Goal: Register for event/course

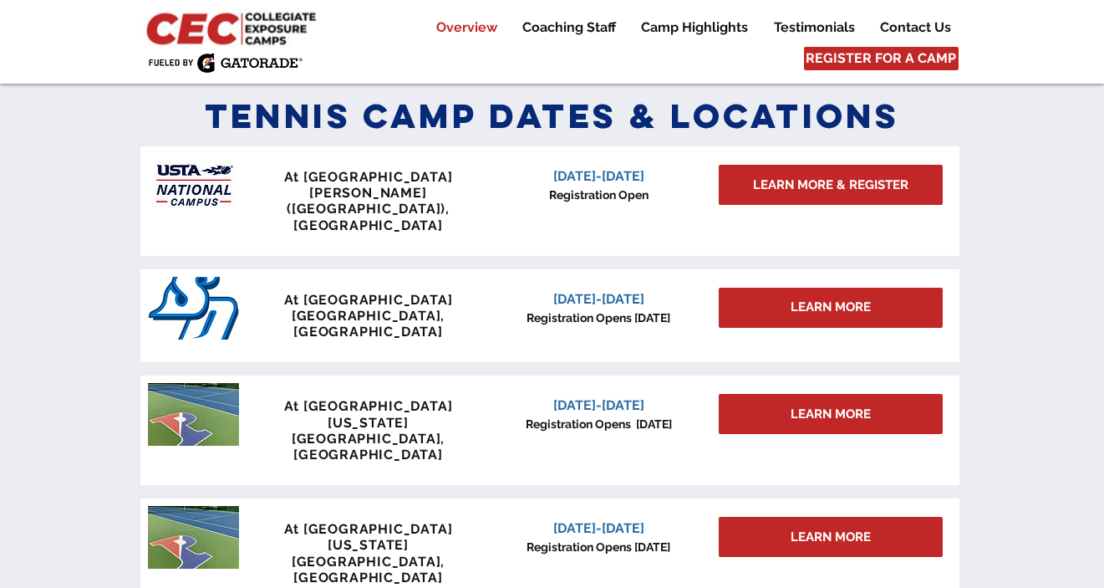
scroll to position [737, 0]
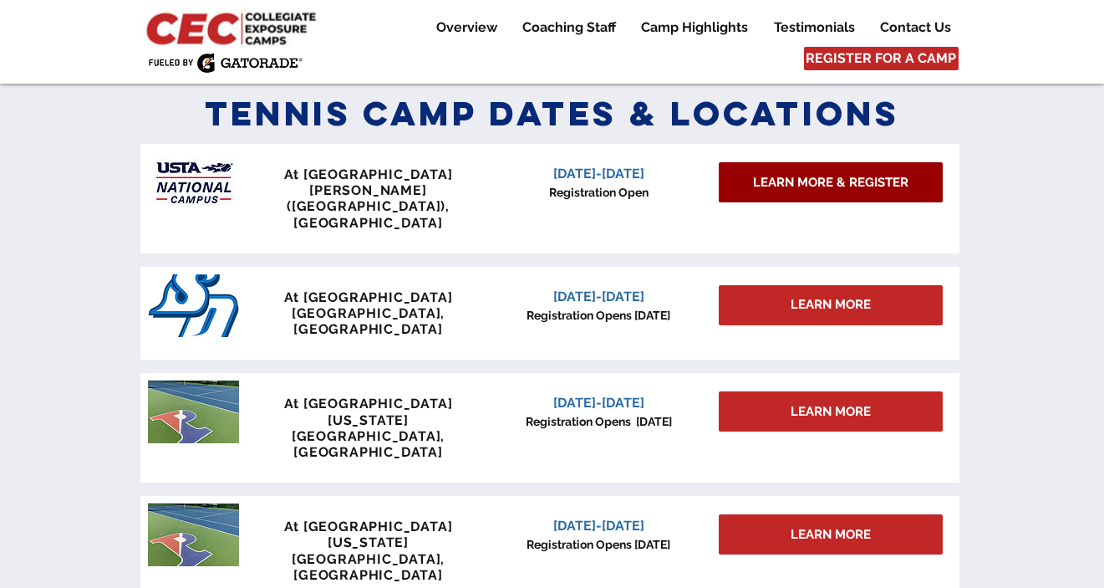
click at [782, 186] on span "LEARN MORE & REGISTER" at bounding box center [830, 183] width 155 height 18
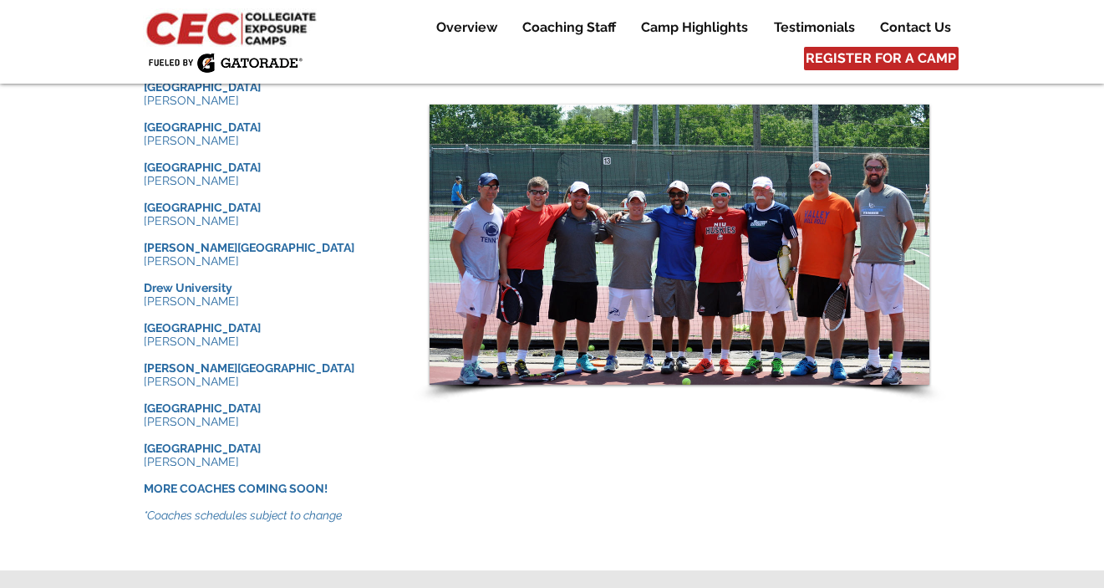
scroll to position [1845, 0]
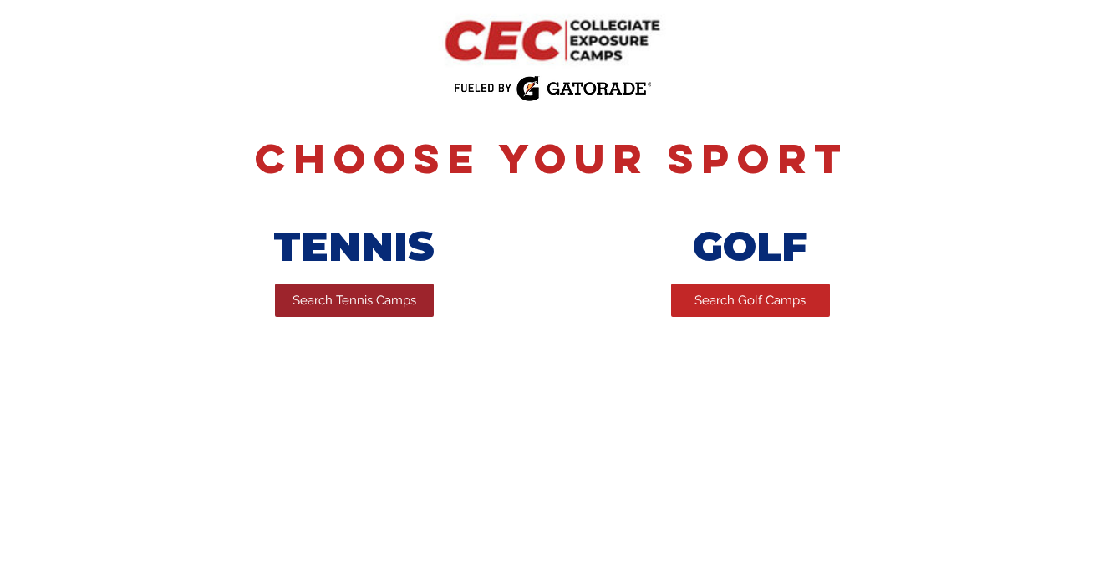
click at [362, 309] on span "Search Tennis Camps" at bounding box center [355, 301] width 124 height 18
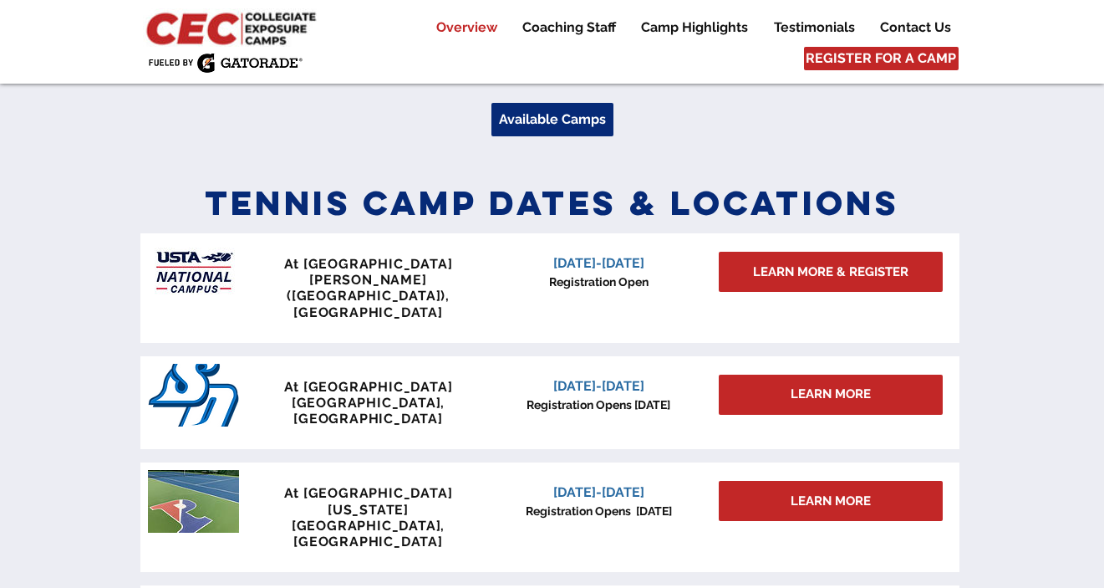
scroll to position [651, 0]
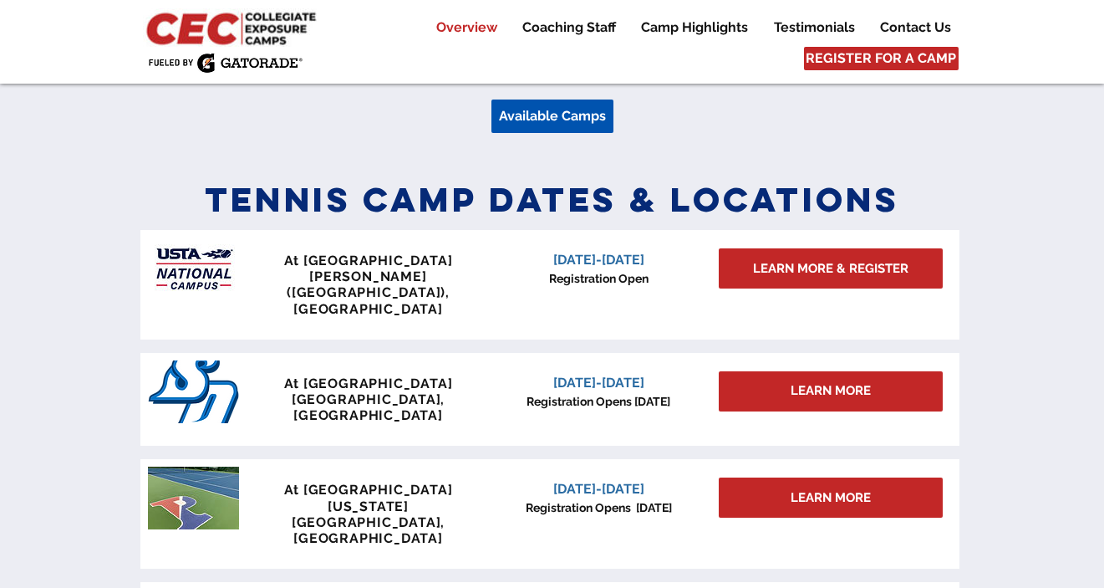
click at [553, 116] on span "Available Camps" at bounding box center [552, 116] width 107 height 18
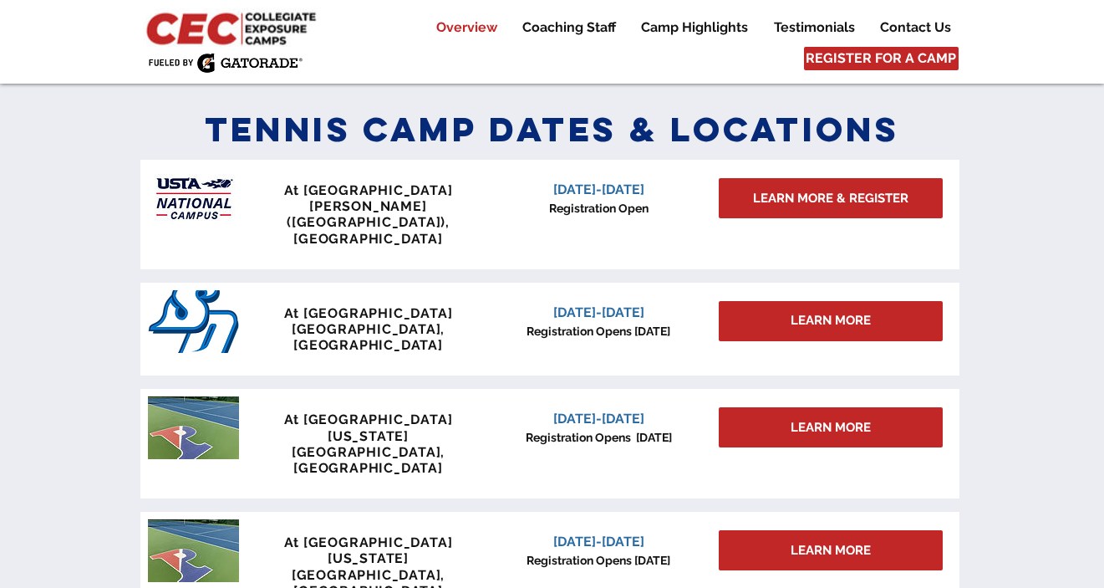
scroll to position [732, 0]
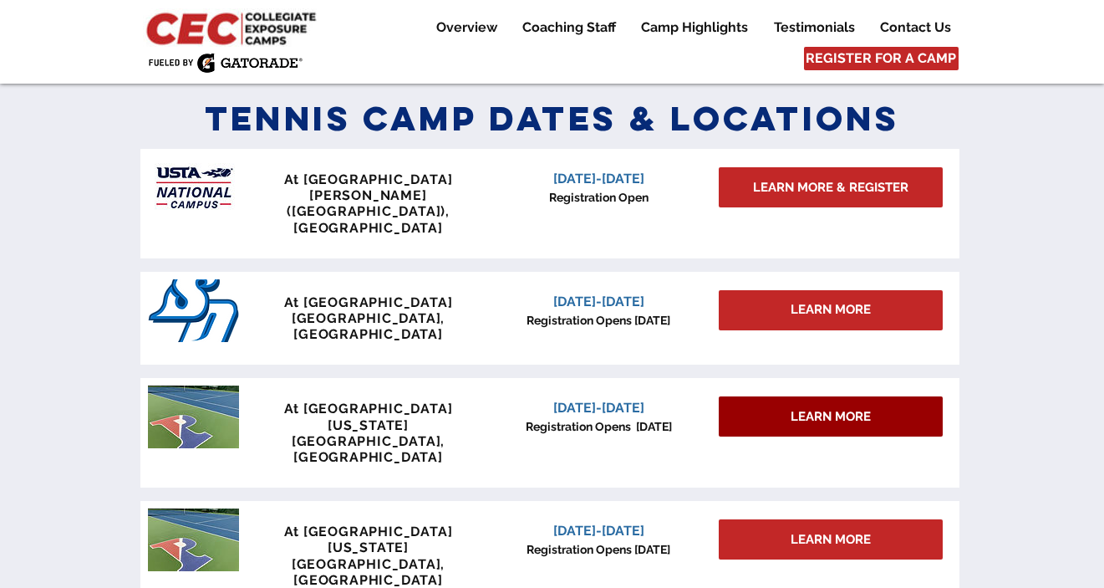
click at [769, 396] on link "LEARN MORE" at bounding box center [831, 416] width 224 height 40
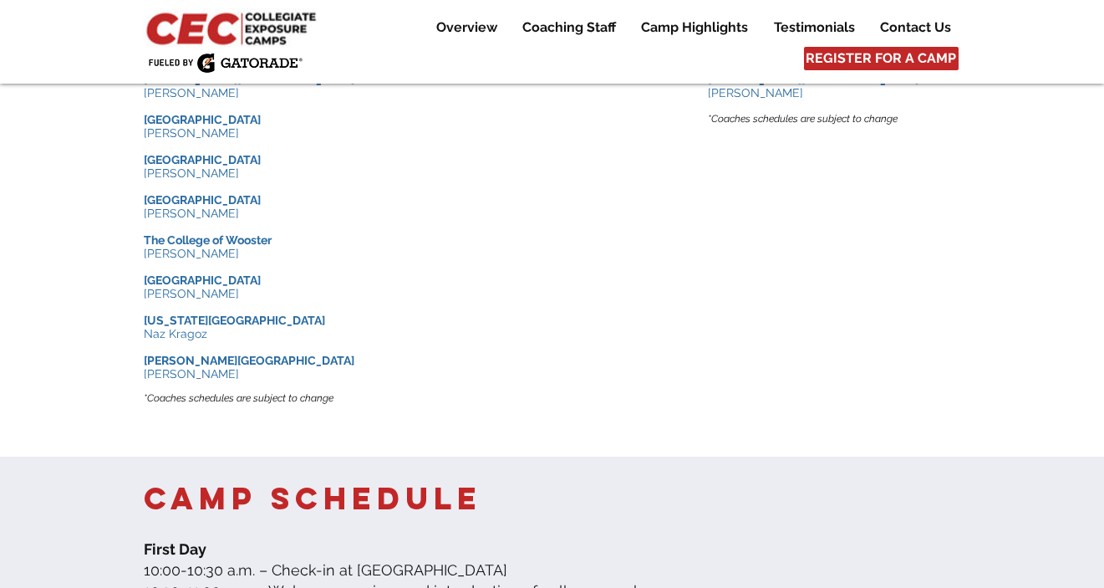
scroll to position [2290, 0]
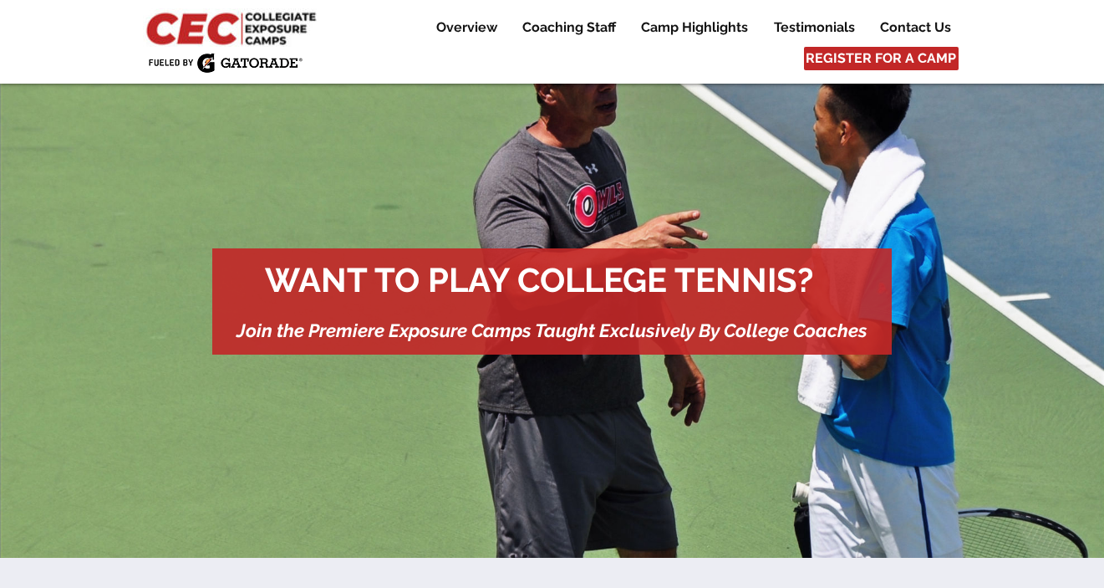
scroll to position [35, 0]
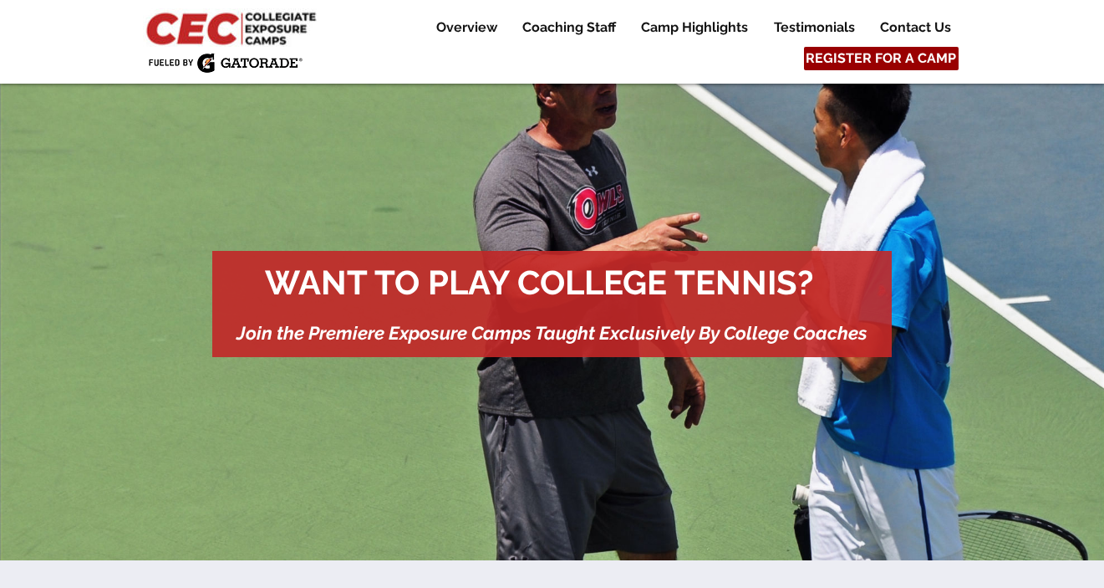
click at [859, 63] on span "REGISTER FOR A CAMP" at bounding box center [881, 58] width 150 height 18
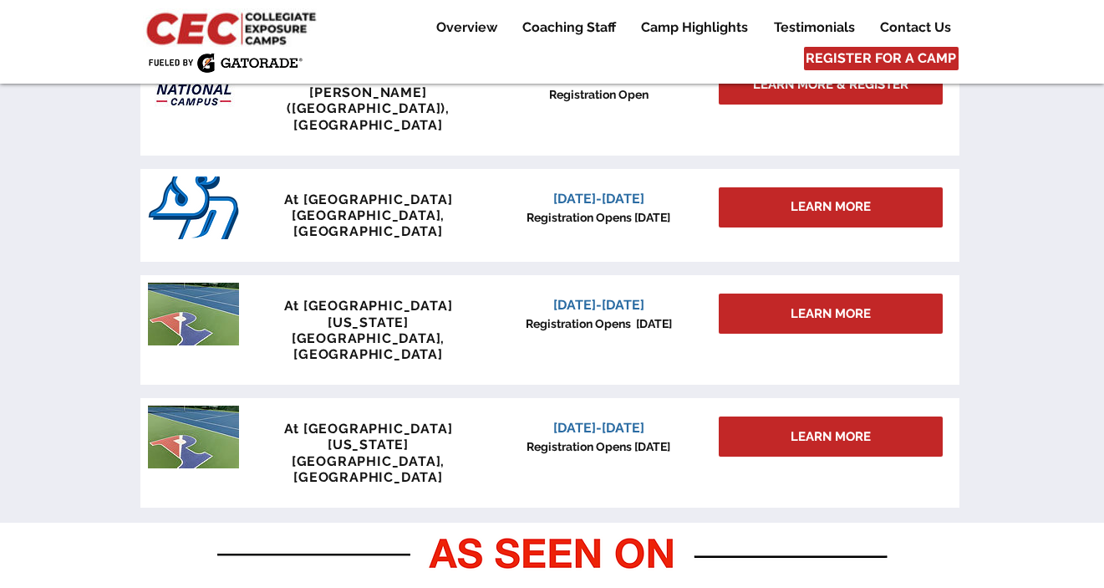
scroll to position [842, 0]
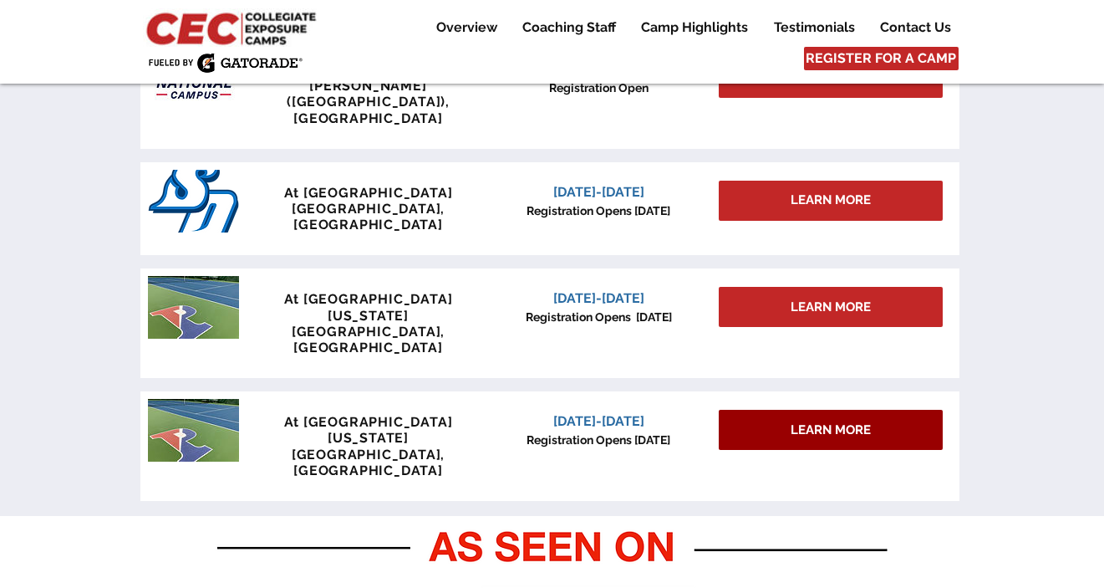
click at [840, 421] on span "LEARN MORE" at bounding box center [831, 430] width 80 height 18
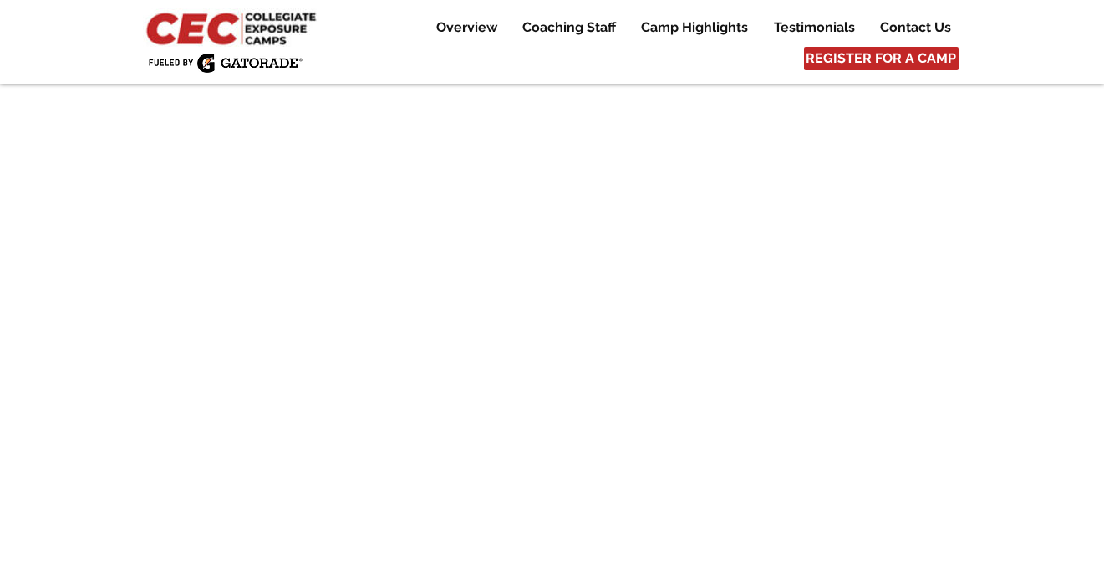
scroll to position [6802, 0]
